Goal: Check status: Check status

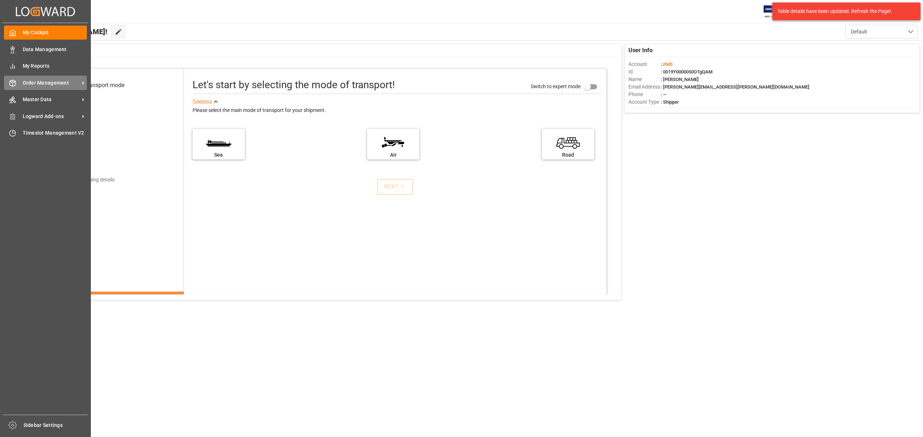
click at [41, 80] on span "Order Management" at bounding box center [51, 83] width 57 height 8
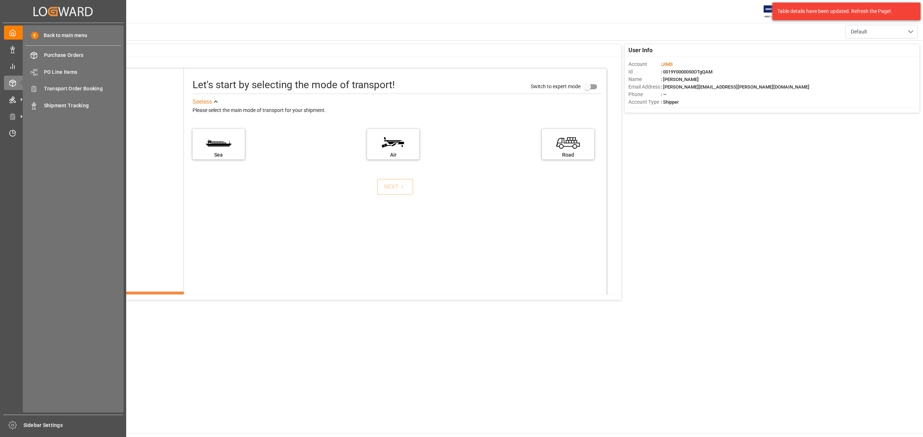
click at [61, 79] on div "Back to main menu Purchase Orders Purchase Orders PO Line Items PO Line Items T…" at bounding box center [73, 219] width 101 height 388
click at [59, 84] on div "Transport Order Booking Transport Order Booking" at bounding box center [73, 89] width 96 height 14
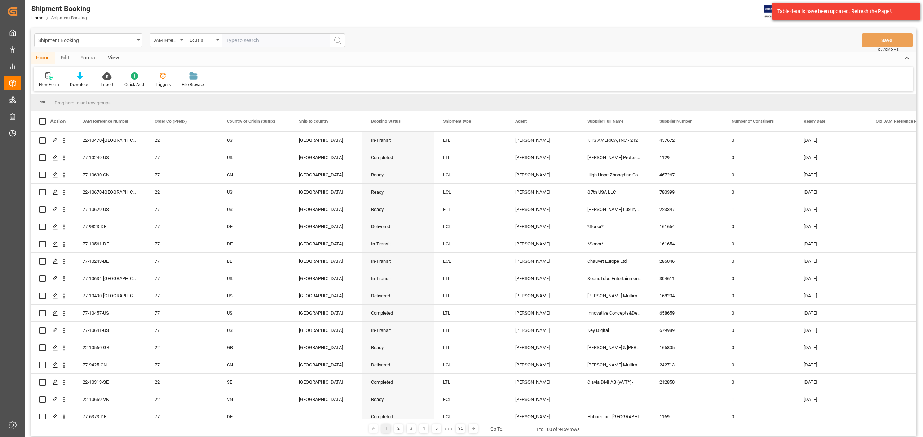
type input "77-8863-CN"
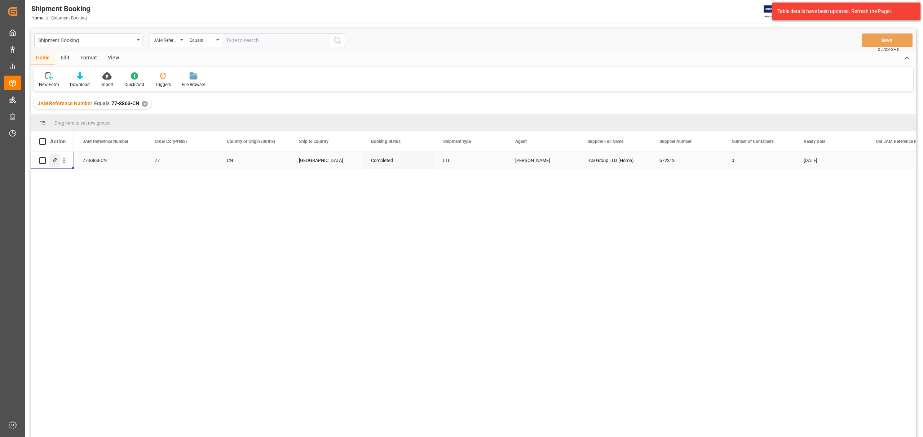
click at [52, 162] on icon "Press SPACE to select this row." at bounding box center [55, 161] width 6 height 6
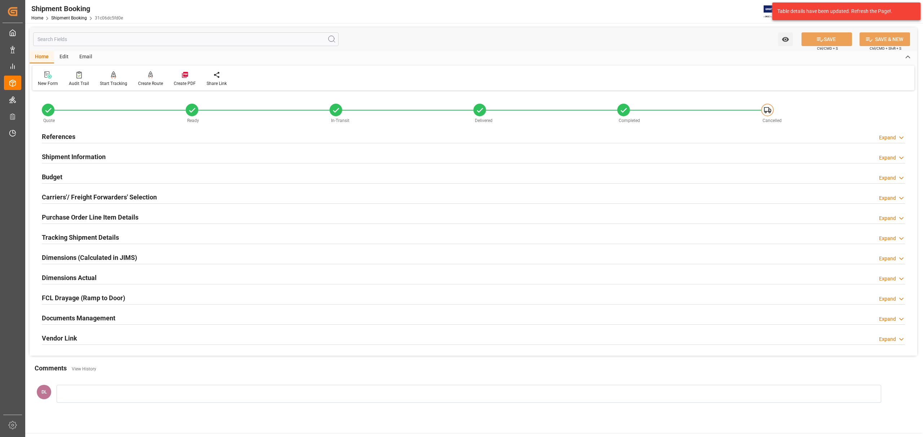
click at [228, 316] on div "Documents Management Expand" at bounding box center [473, 318] width 863 height 14
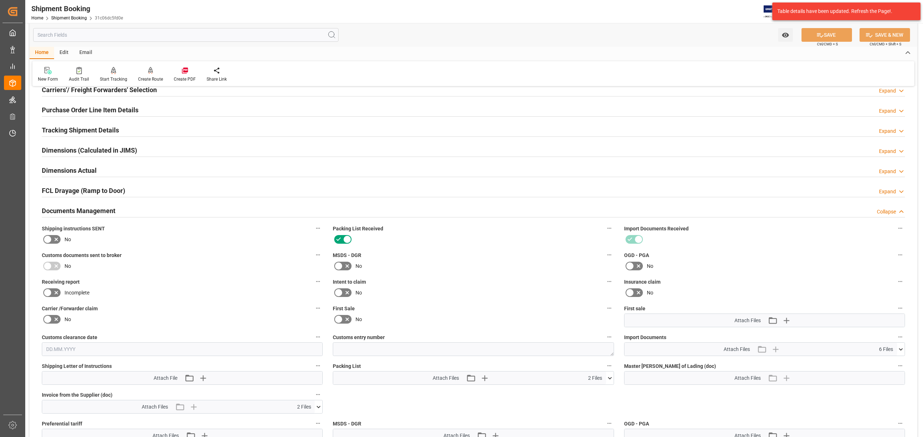
scroll to position [288, 0]
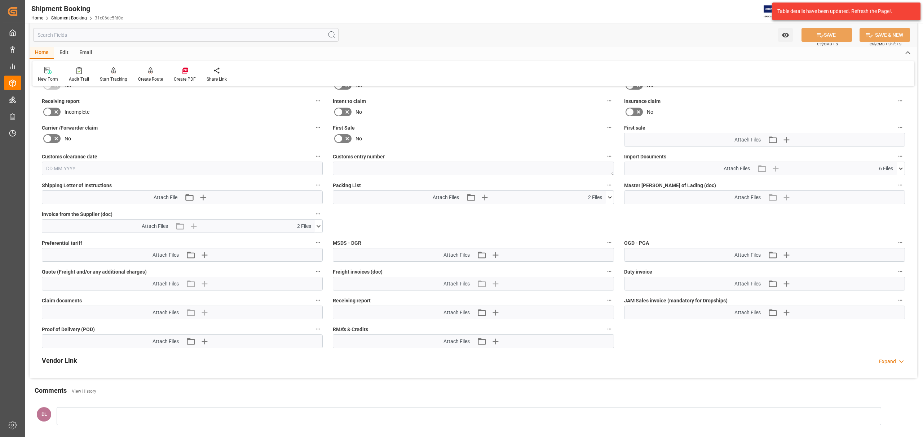
click at [322, 222] on button at bounding box center [319, 226] width 8 height 13
click at [297, 237] on icon at bounding box center [299, 240] width 8 height 8
click at [297, 248] on icon at bounding box center [299, 248] width 8 height 8
click at [898, 166] on icon at bounding box center [901, 169] width 8 height 8
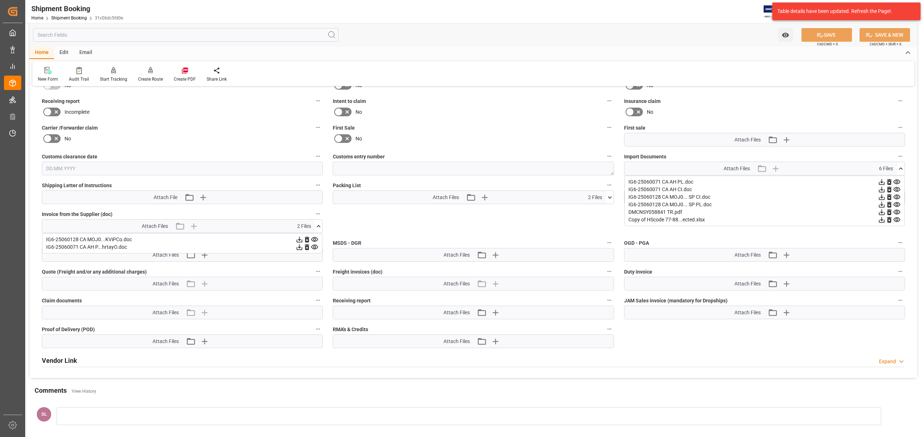
click at [880, 189] on icon at bounding box center [881, 190] width 8 height 8
